Goal: Contribute content: Add original content to the website for others to see

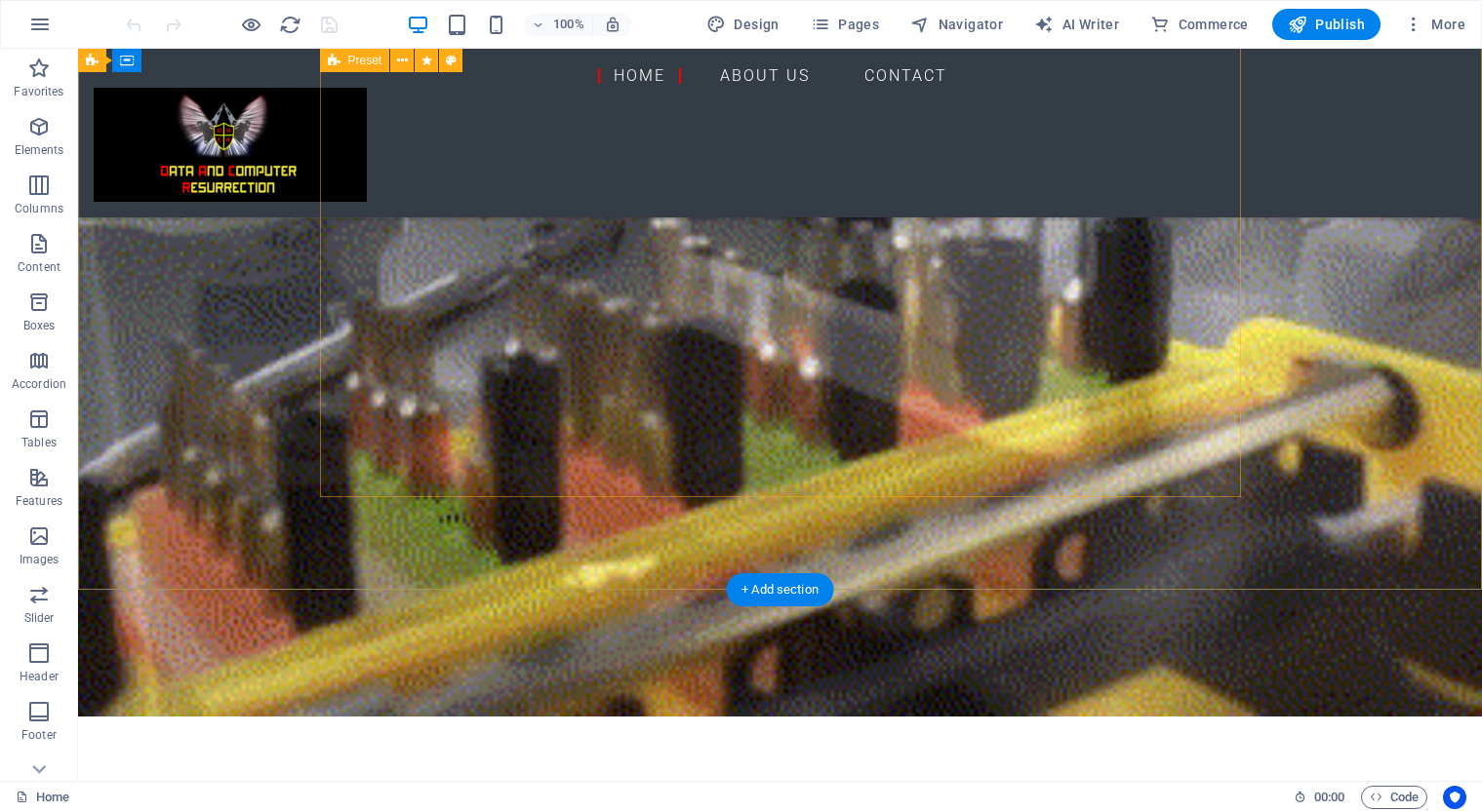
scroll to position [557, 0]
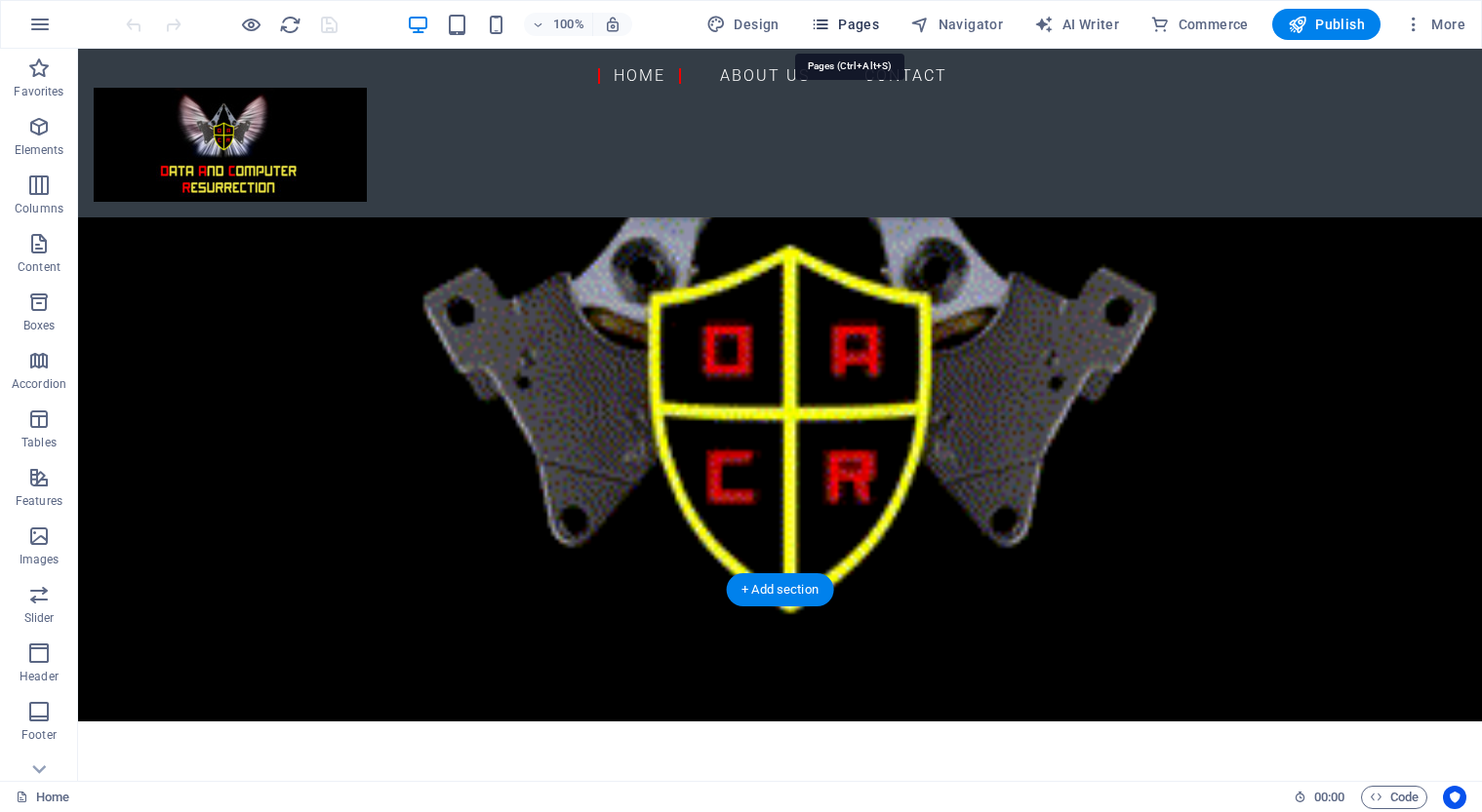
click at [867, 27] on span "Pages" at bounding box center [844, 25] width 68 height 20
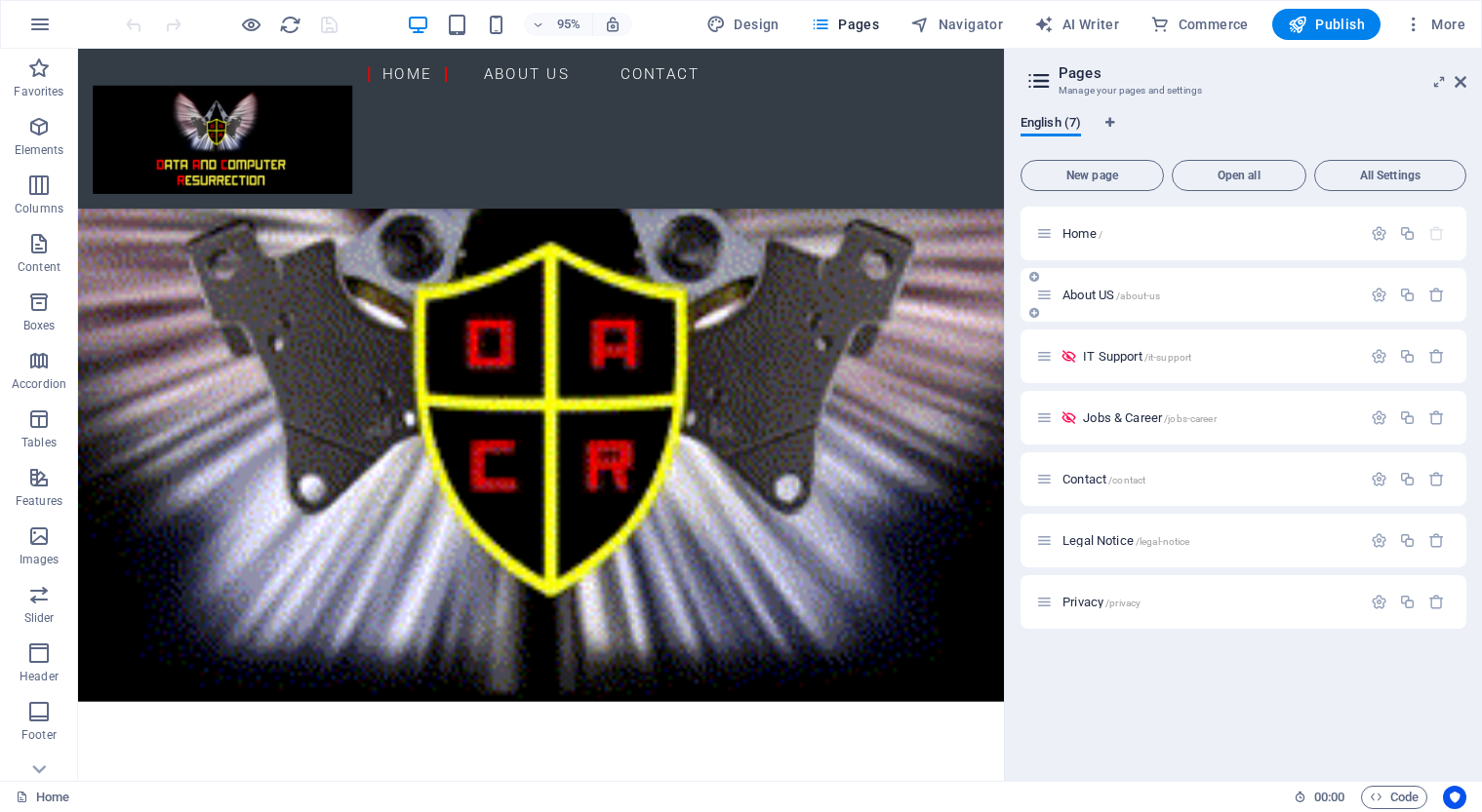
click at [1093, 297] on span "About US /about-us" at bounding box center [1111, 295] width 98 height 15
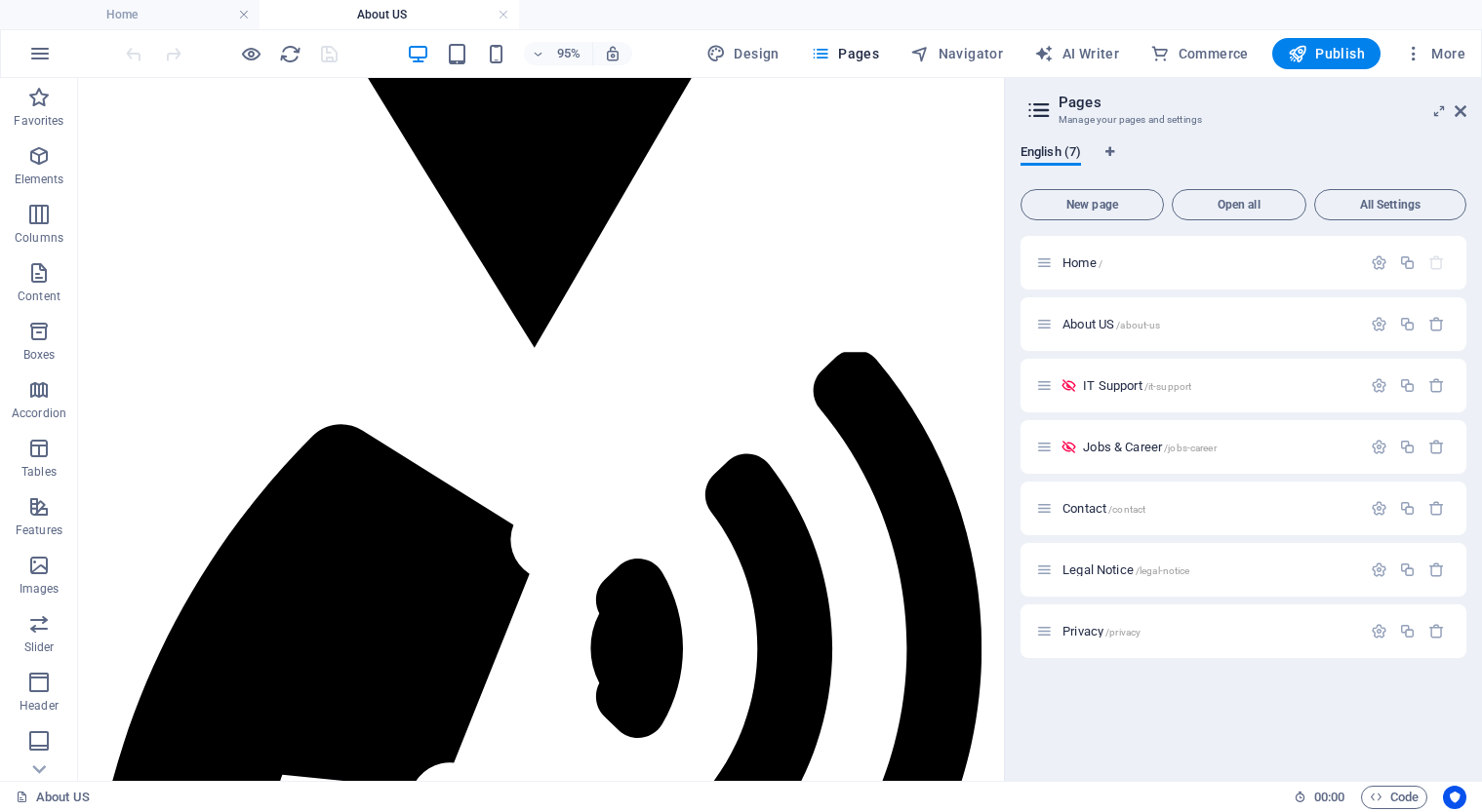
scroll to position [4400, 0]
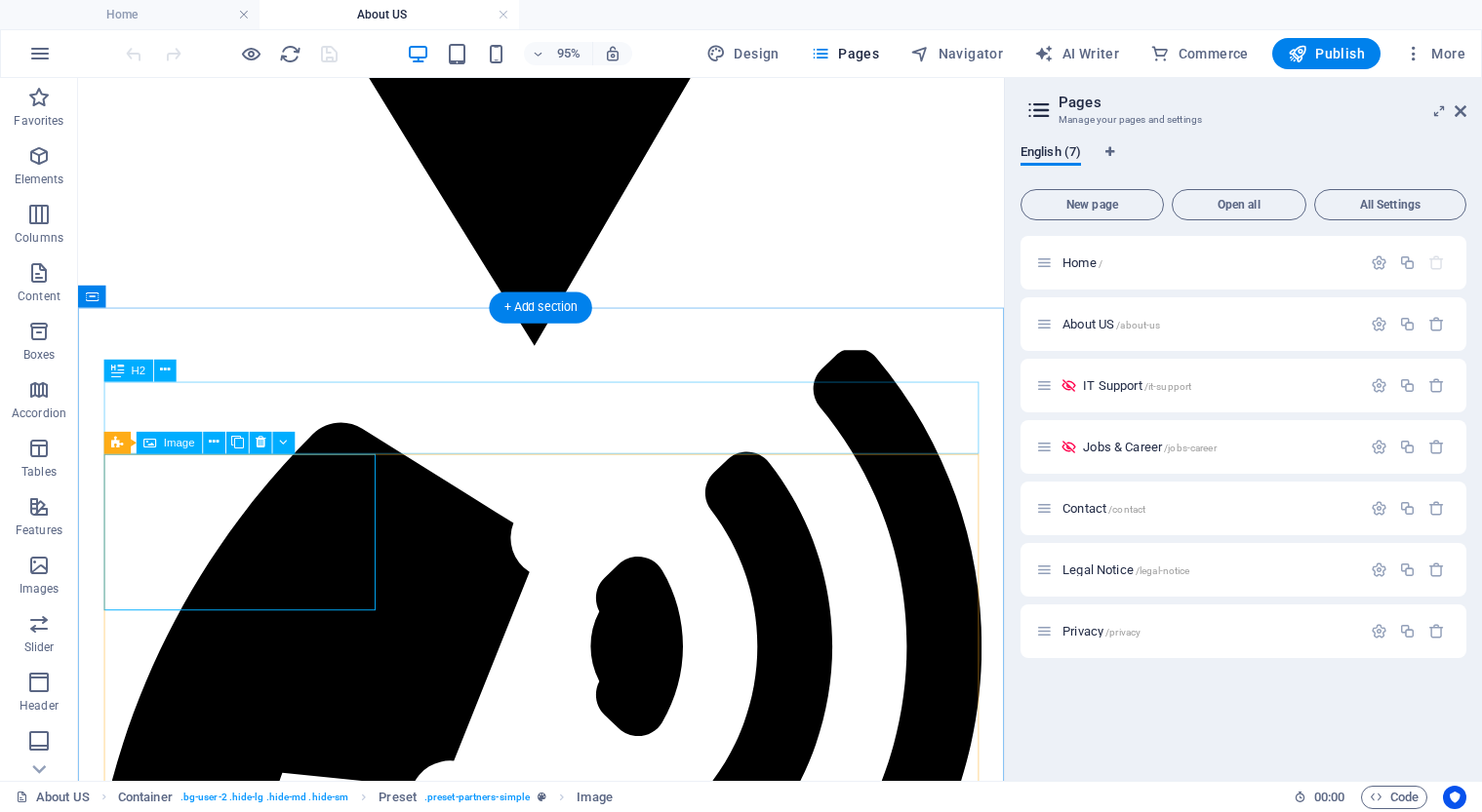
click at [171, 446] on span "Image" at bounding box center [180, 443] width 32 height 11
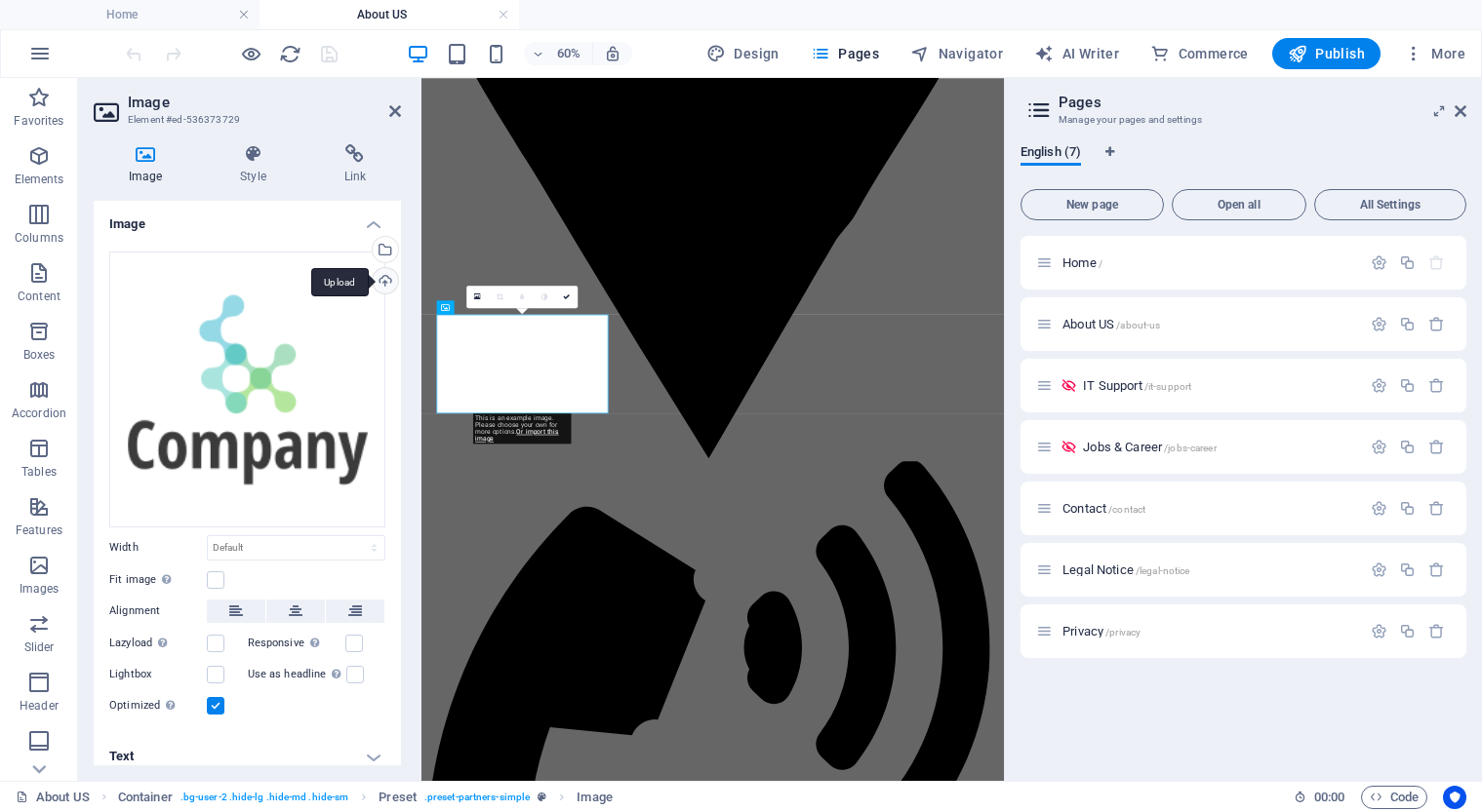
click at [383, 276] on div "Upload" at bounding box center [384, 283] width 30 height 30
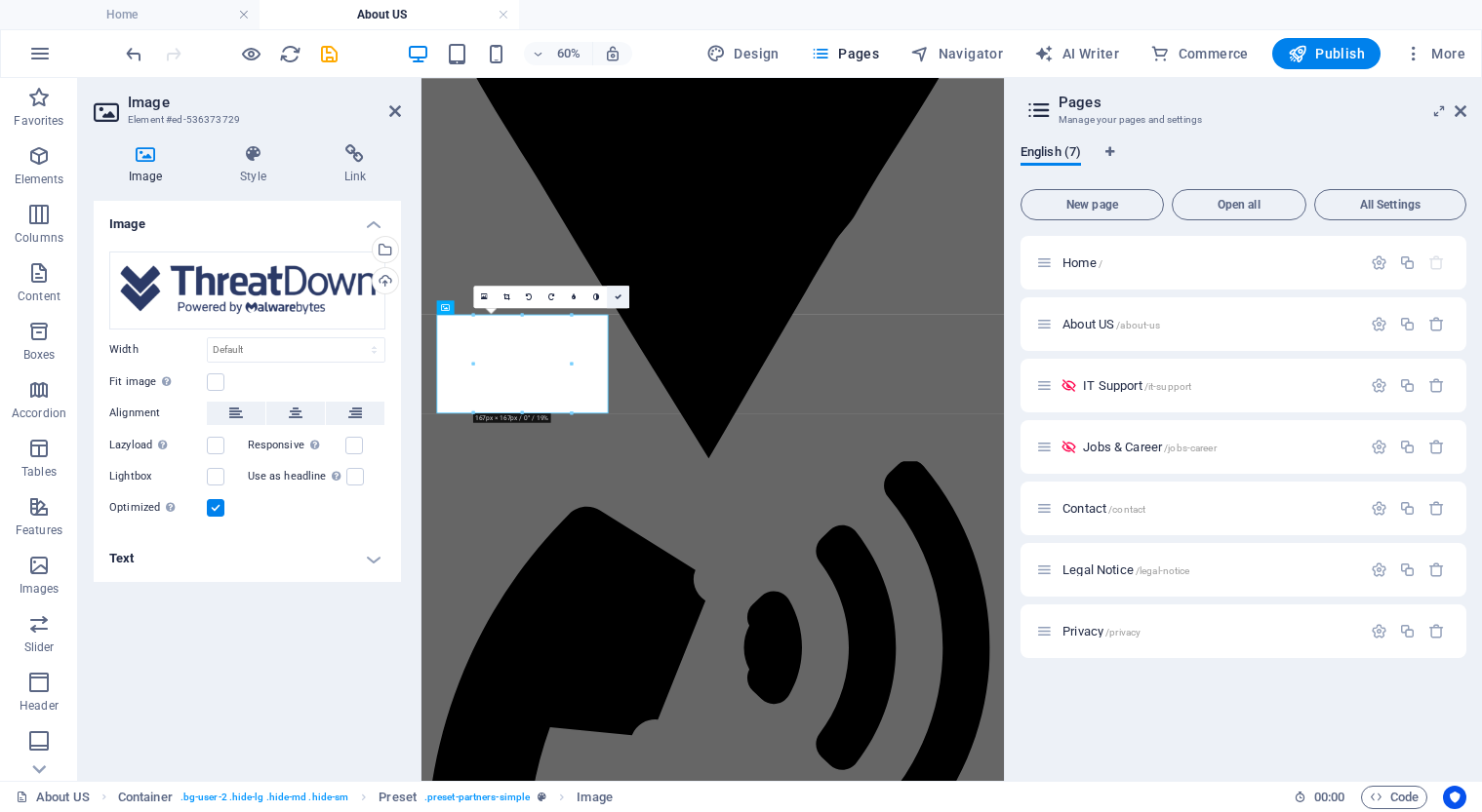
click at [623, 306] on link at bounding box center [618, 297] width 23 height 23
